Goal: Navigation & Orientation: Find specific page/section

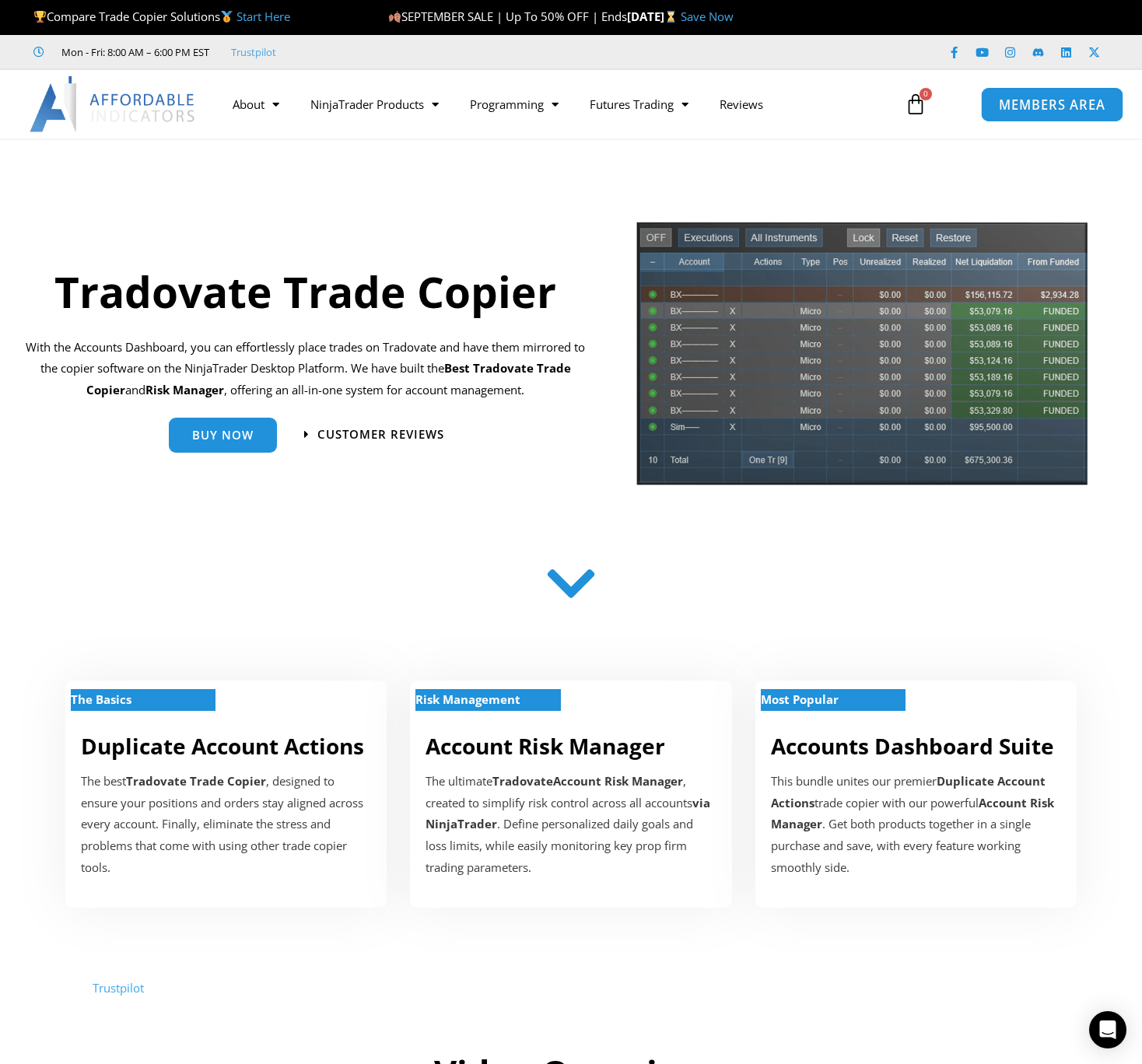
click at [1014, 111] on span "MEMBERS AREA" at bounding box center [1052, 104] width 107 height 13
